Goal: Check status: Check status

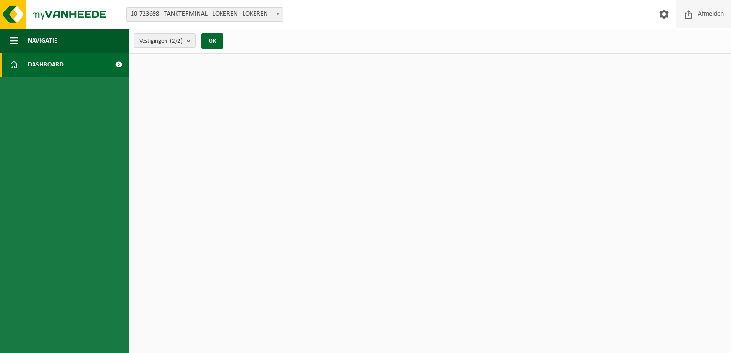
click at [704, 13] on span "Afmelden" at bounding box center [711, 14] width 31 height 28
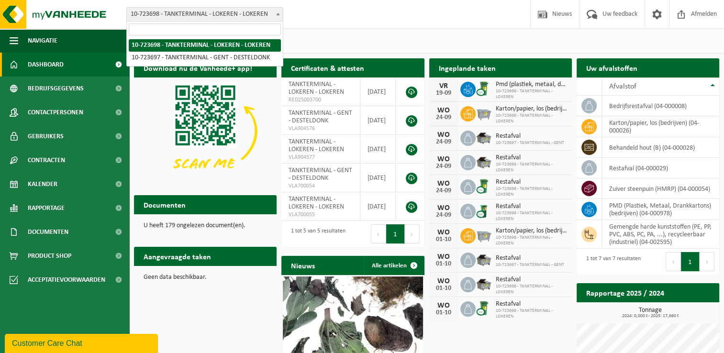
click at [251, 13] on span "10-723698 - TANKTERMINAL - LOKEREN - LOKEREN" at bounding box center [205, 14] width 156 height 13
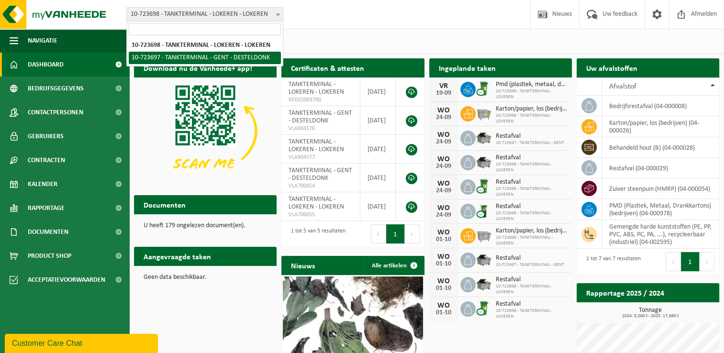
select select "3296"
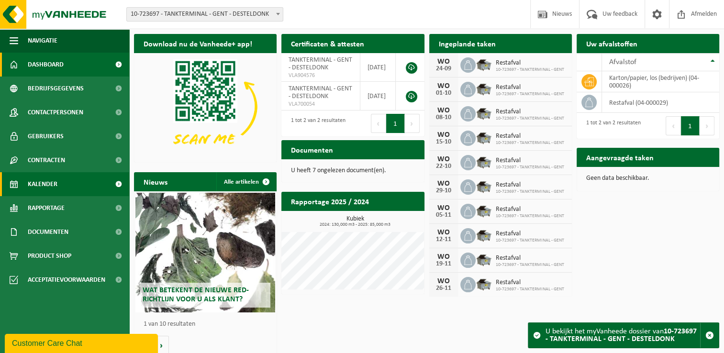
click at [53, 184] on span "Kalender" at bounding box center [43, 184] width 30 height 24
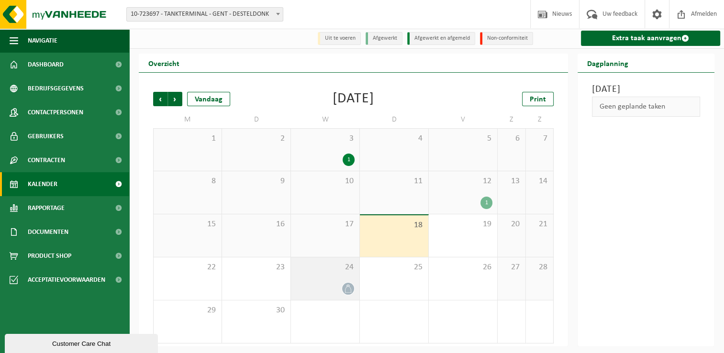
scroll to position [1, 0]
click at [179, 100] on span "Volgende" at bounding box center [175, 99] width 14 height 14
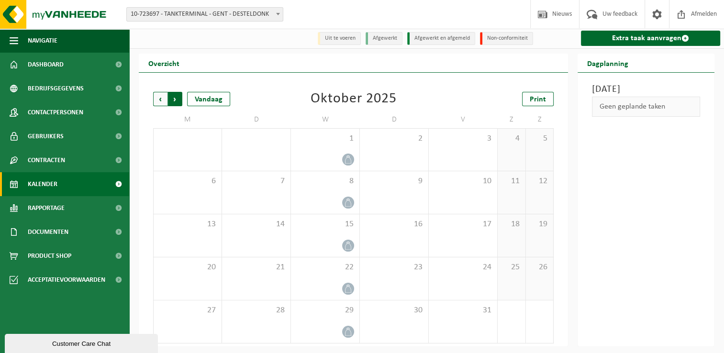
click at [164, 99] on span "Vorige" at bounding box center [160, 99] width 14 height 14
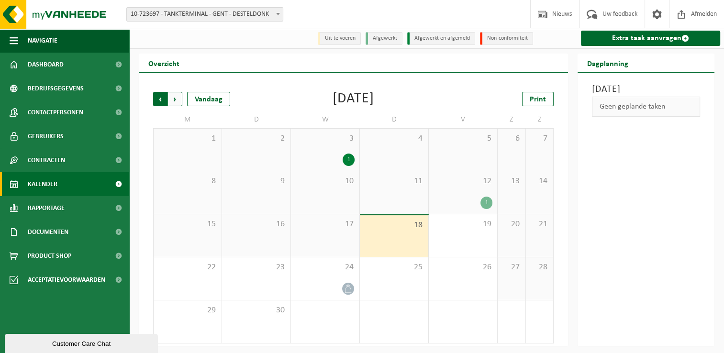
click at [176, 99] on span "Volgende" at bounding box center [175, 99] width 14 height 14
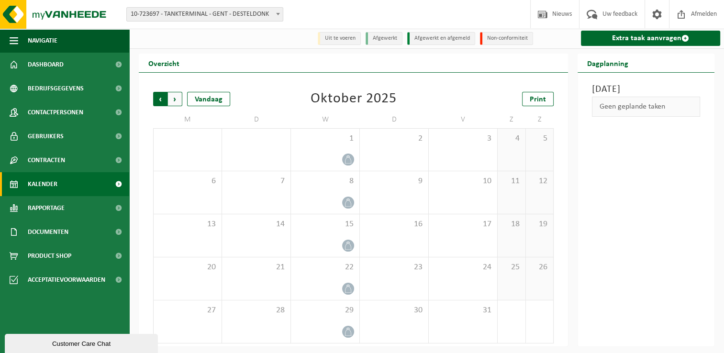
click at [177, 99] on span "Volgende" at bounding box center [175, 99] width 14 height 14
click at [161, 98] on span "Vorige" at bounding box center [160, 99] width 14 height 14
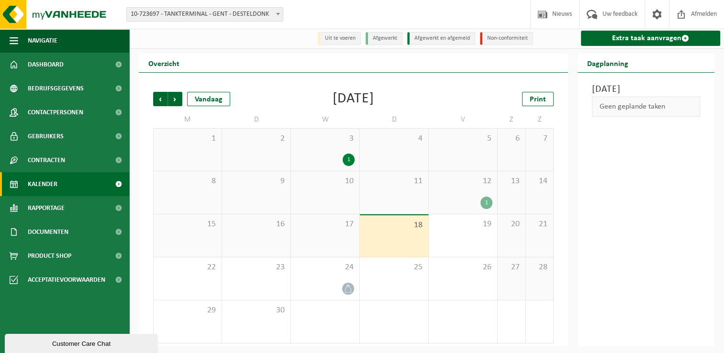
click at [484, 201] on div "1" at bounding box center [486, 203] width 12 height 12
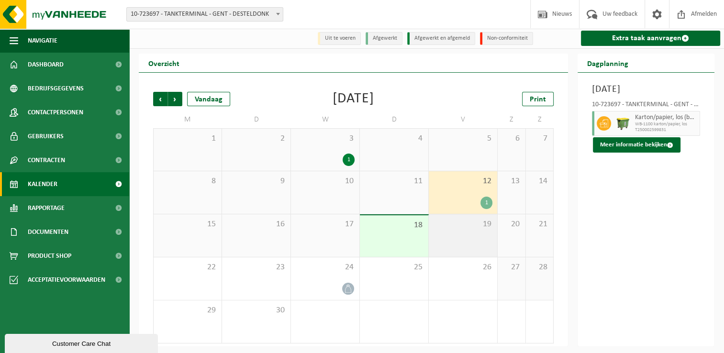
scroll to position [0, 0]
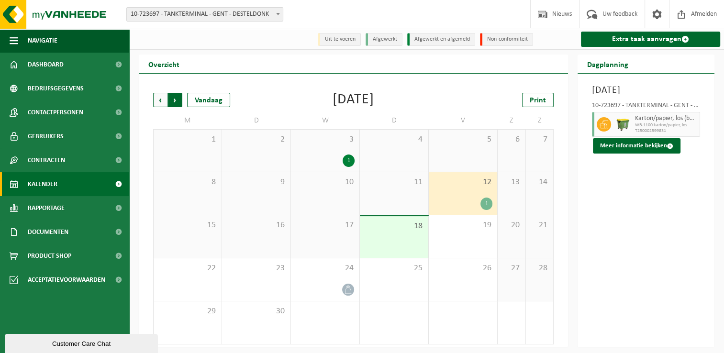
click at [161, 103] on span "Vorige" at bounding box center [160, 100] width 14 height 14
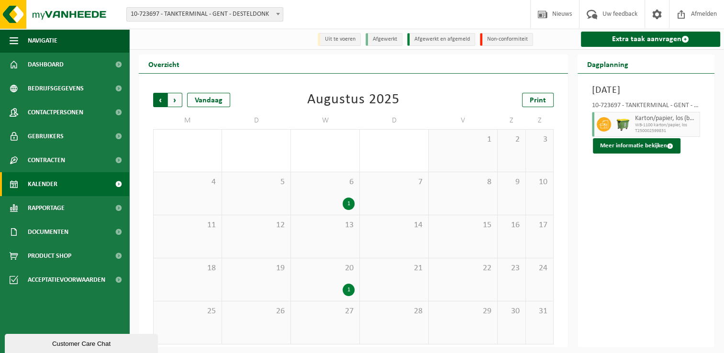
click at [174, 102] on span "Volgende" at bounding box center [175, 100] width 14 height 14
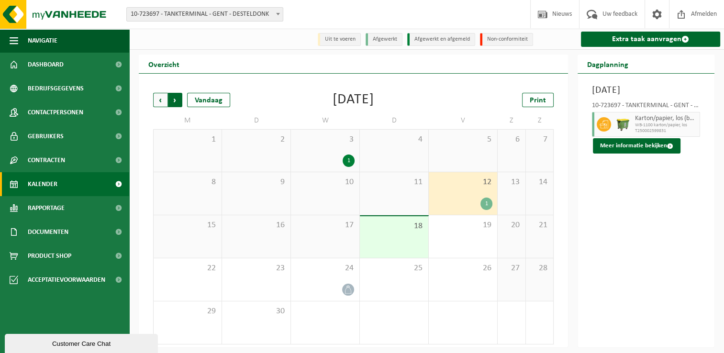
click at [158, 104] on span "Vorige" at bounding box center [160, 100] width 14 height 14
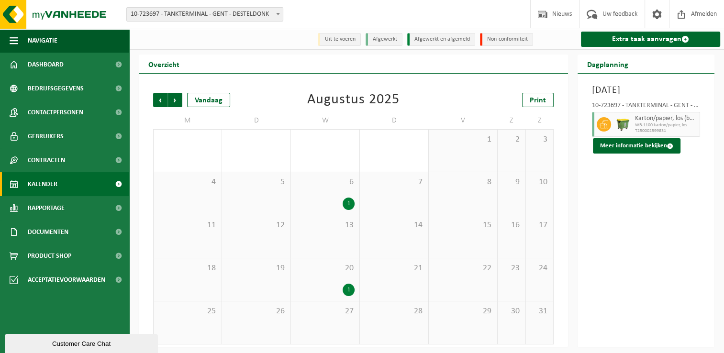
click at [158, 104] on span "Vorige" at bounding box center [160, 100] width 14 height 14
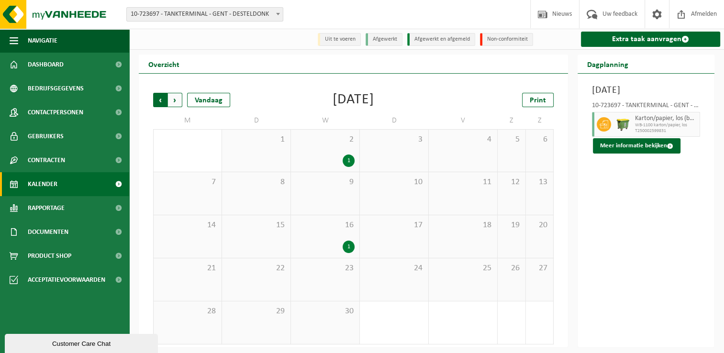
click at [174, 102] on span "Volgende" at bounding box center [175, 100] width 14 height 14
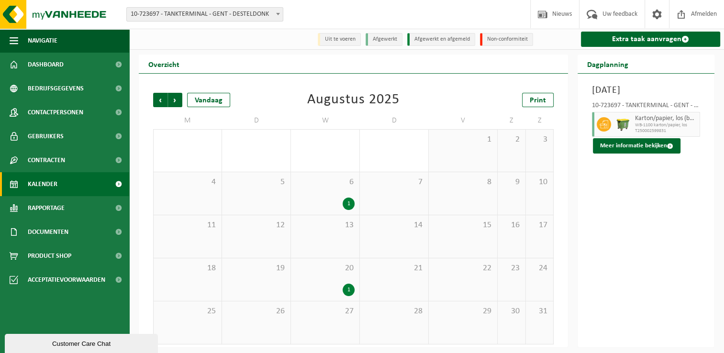
click at [174, 102] on span "Volgende" at bounding box center [175, 100] width 14 height 14
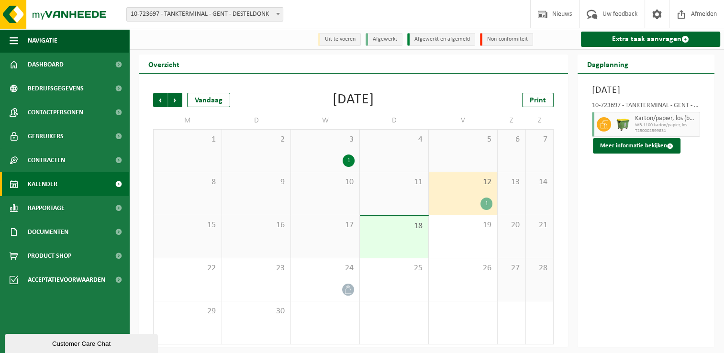
click at [174, 102] on span "Volgende" at bounding box center [175, 100] width 14 height 14
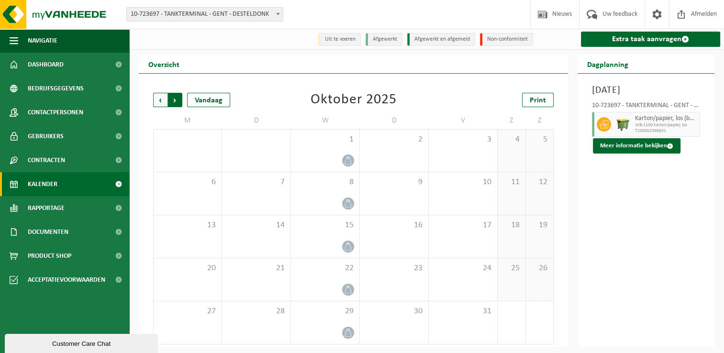
click at [158, 100] on span "Vorige" at bounding box center [160, 100] width 14 height 14
